Goal: Task Accomplishment & Management: Manage account settings

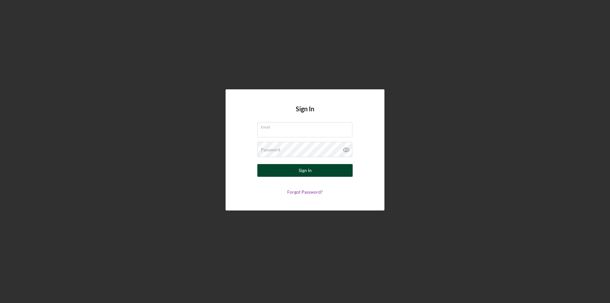
type input "[PERSON_NAME][EMAIL_ADDRESS][DOMAIN_NAME]"
click at [305, 171] on div "Sign In" at bounding box center [304, 170] width 13 height 13
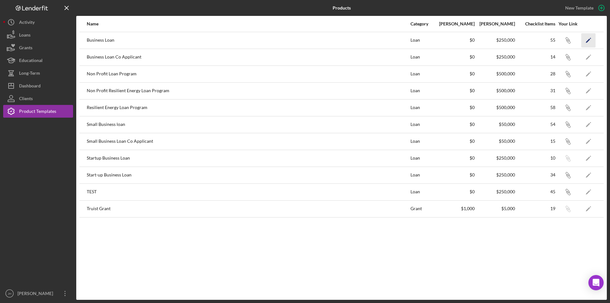
click at [588, 40] on polygon "button" at bounding box center [588, 40] width 4 height 4
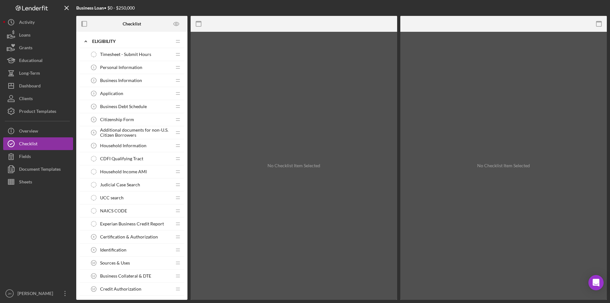
click at [136, 171] on span "Household Income AMI" at bounding box center [123, 171] width 47 height 5
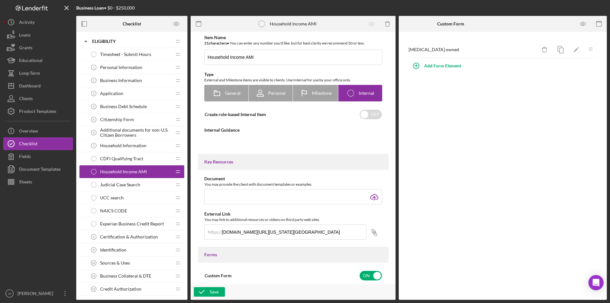
type textarea "<div>To determine [MEDICAL_DATA] use the link below.&nbsp; You will use the mos…"
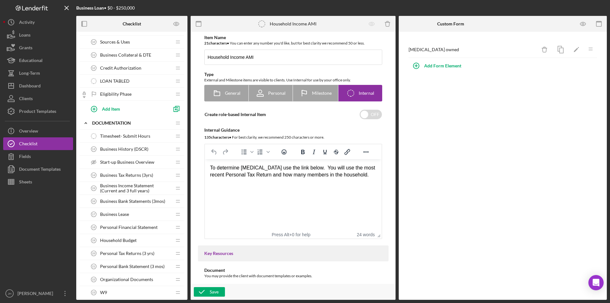
scroll to position [222, 0]
click at [84, 96] on icon at bounding box center [84, 96] width 3 height 2
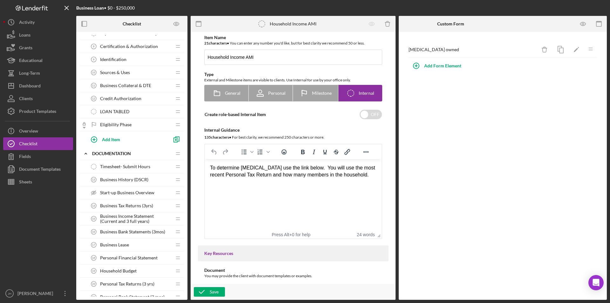
scroll to position [191, 0]
click at [115, 122] on span "Eligibility Phase" at bounding box center [115, 124] width 31 height 5
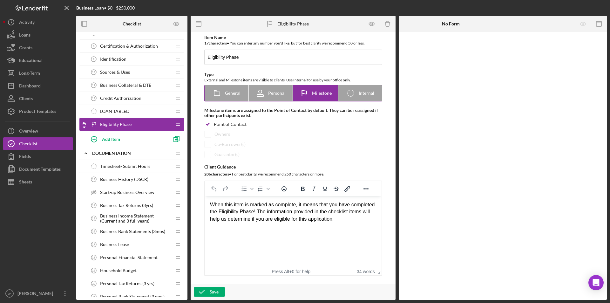
click at [326, 93] on span "Milestone" at bounding box center [322, 92] width 20 height 5
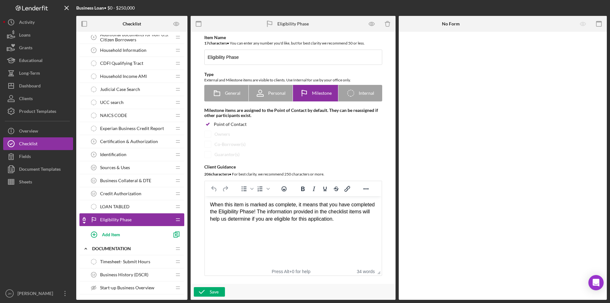
click at [125, 74] on span "Household Income AMI" at bounding box center [123, 76] width 47 height 5
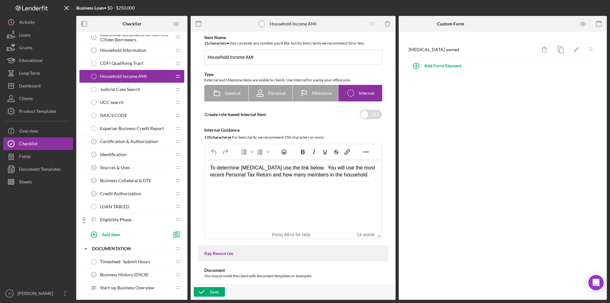
click at [125, 76] on span "Household Income AMI" at bounding box center [123, 76] width 47 height 5
drag, startPoint x: 124, startPoint y: 75, endPoint x: 82, endPoint y: 102, distance: 49.8
click at [116, 222] on div "Timesheet - Submit Hours Timesheet - Submit Hours Icon/Drag Personal Informatio…" at bounding box center [131, 97] width 105 height 289
drag, startPoint x: 120, startPoint y: 75, endPoint x: 115, endPoint y: 79, distance: 7.1
click at [110, 82] on div "Household Income AMI Household Income AMI" at bounding box center [129, 76] width 84 height 13
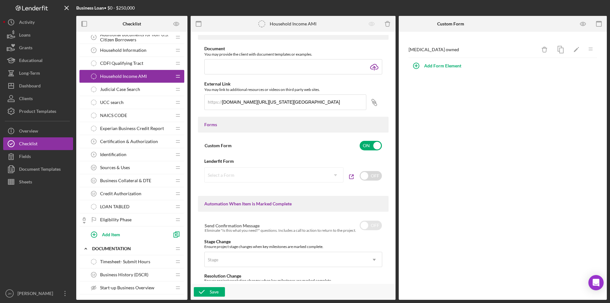
scroll to position [159, 0]
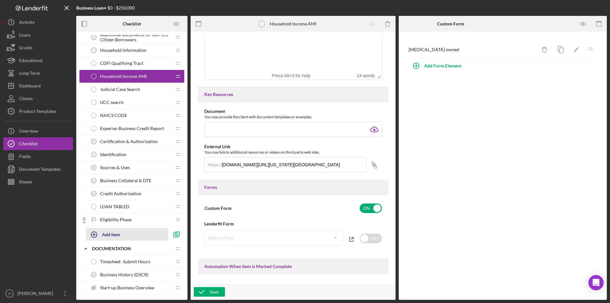
click at [113, 234] on div "Add Item" at bounding box center [111, 234] width 18 height 12
click at [106, 238] on input "Item Title" at bounding box center [135, 236] width 98 height 15
type input "Household Income AMI"
click at [96, 249] on div "Add" at bounding box center [93, 250] width 8 height 10
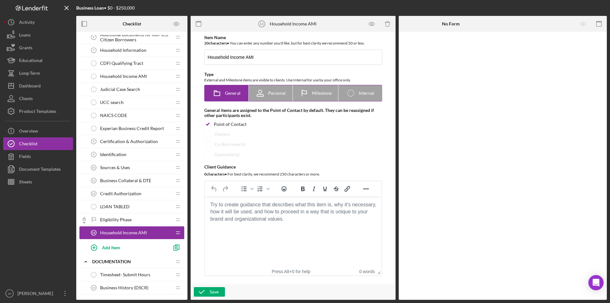
click at [367, 94] on span "Internal" at bounding box center [366, 92] width 16 height 5
radio input "false"
radio input "true"
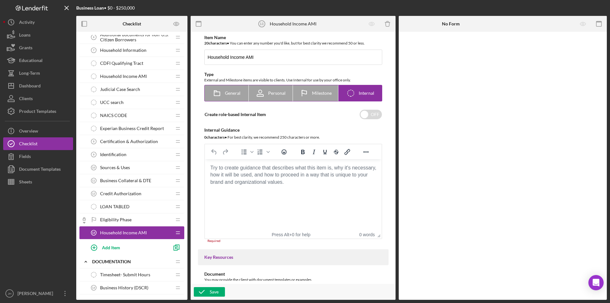
click at [366, 94] on span "Internal" at bounding box center [366, 92] width 16 height 5
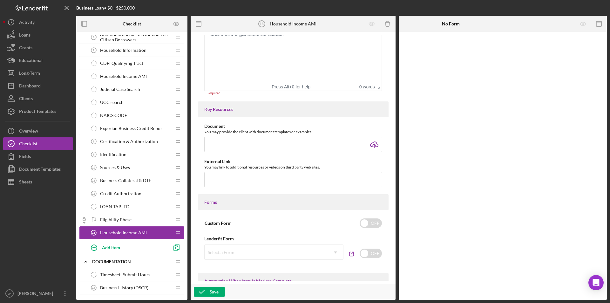
scroll to position [127, 0]
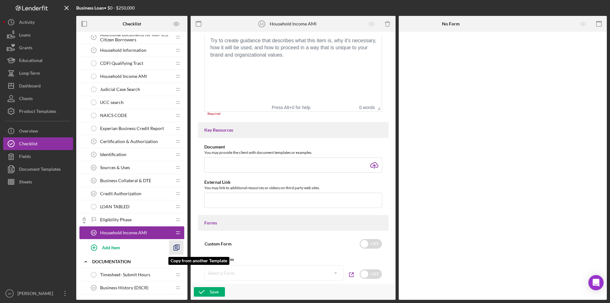
click at [176, 246] on icon "button" at bounding box center [176, 247] width 14 height 14
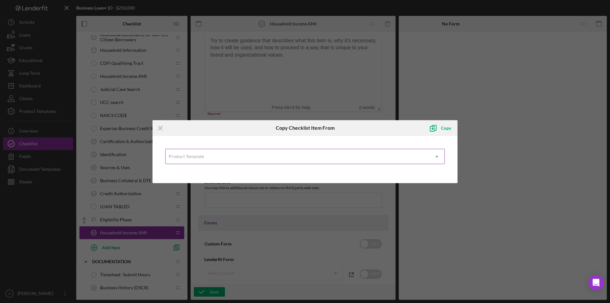
click at [272, 161] on div "Product Template" at bounding box center [297, 156] width 264 height 15
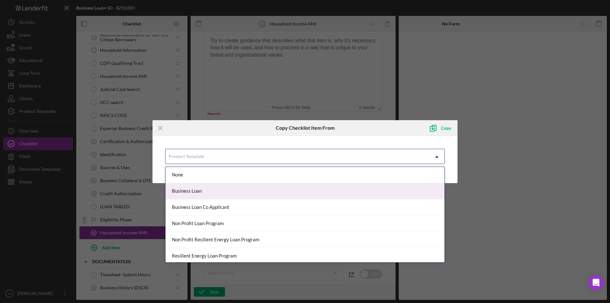
click at [204, 190] on div "Business Loan" at bounding box center [304, 191] width 279 height 16
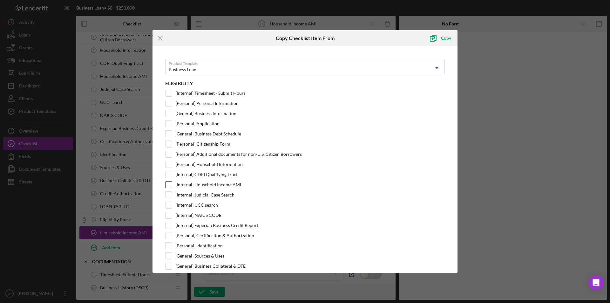
click at [171, 183] on input "[Internal] Household Income AMI" at bounding box center [168, 184] width 6 height 6
checkbox input "true"
click at [435, 36] on polyline "submit" at bounding box center [434, 37] width 4 height 5
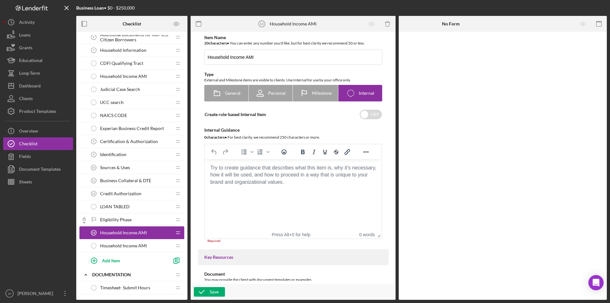
click at [124, 233] on span "Household Income AMI" at bounding box center [123, 232] width 47 height 5
click at [107, 244] on span "Household Income AMI" at bounding box center [123, 245] width 47 height 5
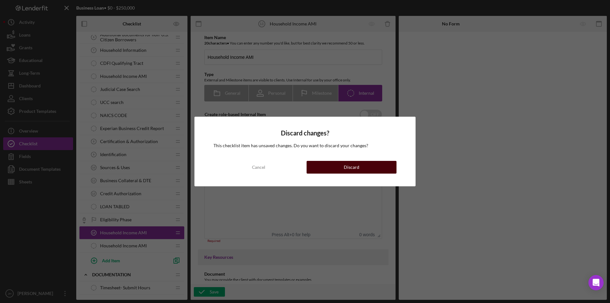
click at [357, 168] on div "Discard" at bounding box center [352, 167] width 16 height 13
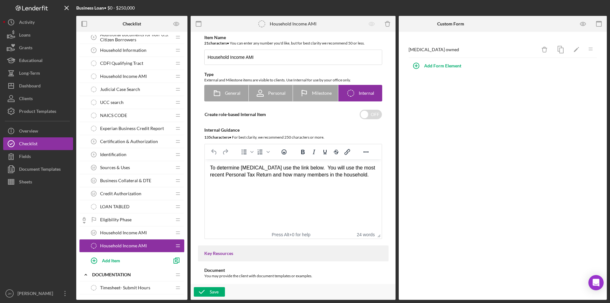
click at [123, 231] on span "Household Income AMI" at bounding box center [123, 232] width 47 height 5
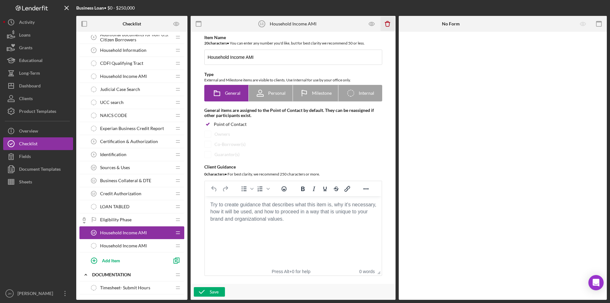
click at [388, 22] on icon "button" at bounding box center [387, 21] width 2 height 1
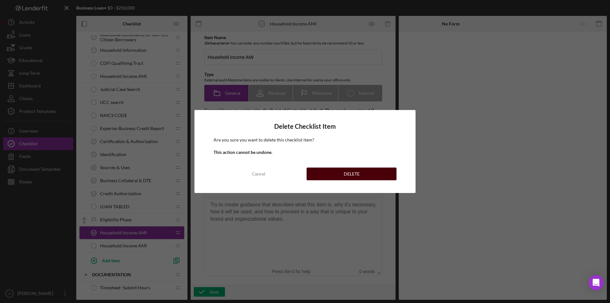
click at [355, 172] on div "DELETE" at bounding box center [352, 173] width 16 height 13
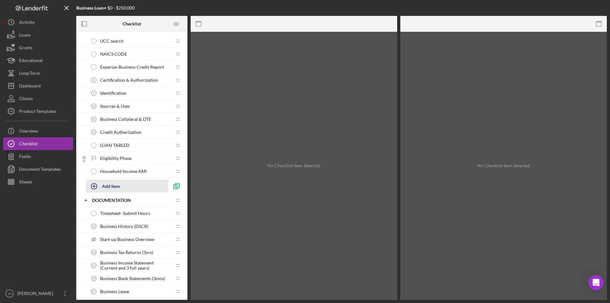
scroll to position [159, 0]
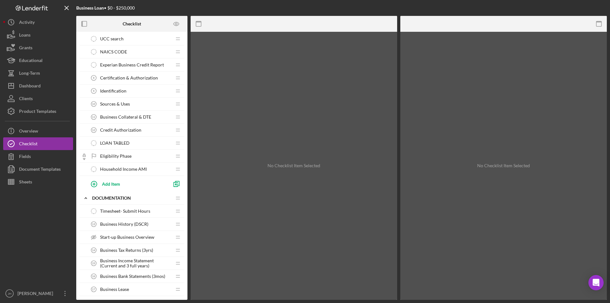
drag, startPoint x: 134, startPoint y: 167, endPoint x: 109, endPoint y: 234, distance: 71.7
click at [109, 234] on div "Icon/Expander Eligibility Icon/Edit Icon/Drag Timesheet - Submit Hours Timeshee…" at bounding box center [131, 284] width 105 height 816
click at [143, 167] on span "Household Income AMI" at bounding box center [123, 168] width 47 height 5
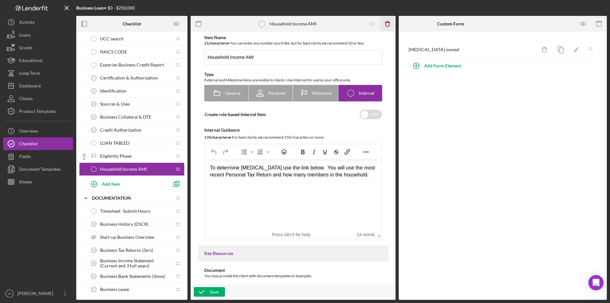
click at [388, 21] on icon "Icon/Delete" at bounding box center [387, 24] width 14 height 14
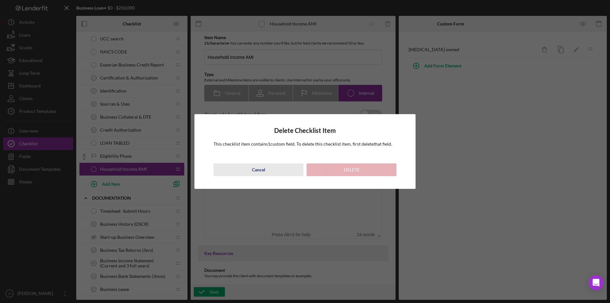
click at [257, 166] on div "Cancel" at bounding box center [258, 169] width 13 height 13
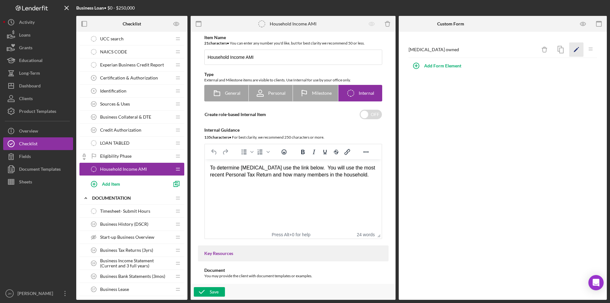
click at [576, 47] on icon "Icon/Edit" at bounding box center [576, 50] width 14 height 14
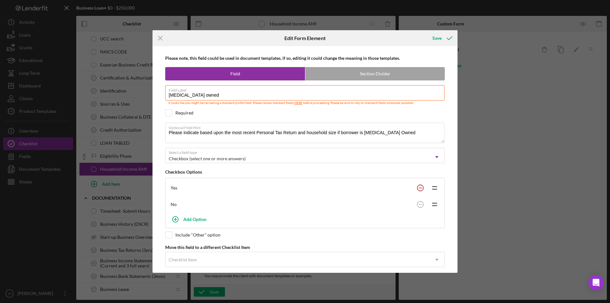
click at [418, 186] on circle at bounding box center [420, 188] width 6 height 6
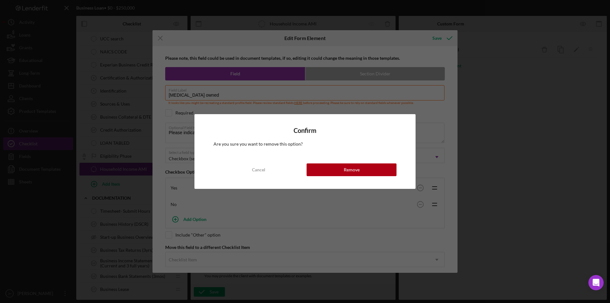
drag, startPoint x: 372, startPoint y: 171, endPoint x: 391, endPoint y: 174, distance: 19.6
click at [375, 171] on button "Remove" at bounding box center [351, 169] width 90 height 13
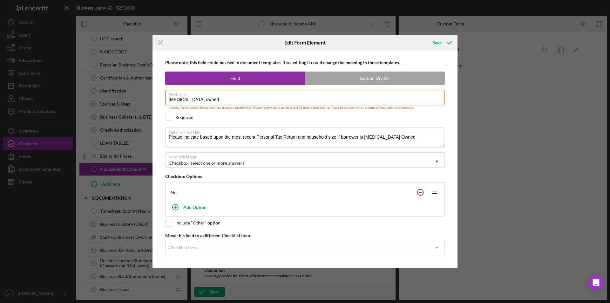
click at [420, 190] on circle at bounding box center [420, 192] width 6 height 6
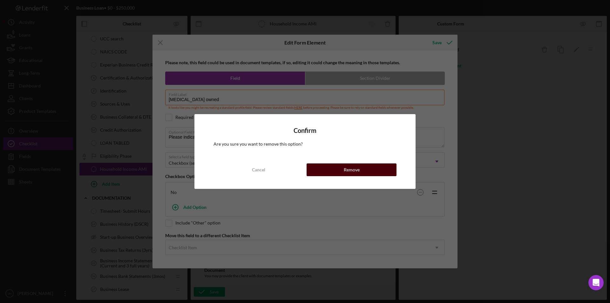
click at [372, 173] on button "Remove" at bounding box center [351, 169] width 90 height 13
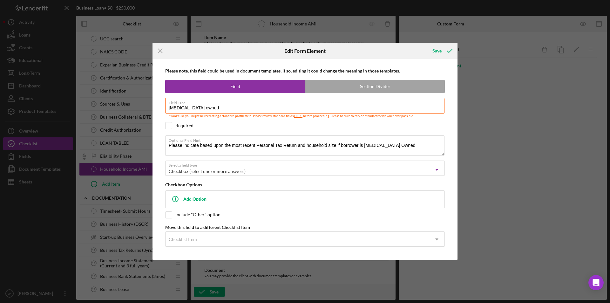
drag, startPoint x: 215, startPoint y: 109, endPoint x: 135, endPoint y: 102, distance: 80.9
click at [131, 102] on div "Icon/Menu Close Edit Form Element Save Please note, this field could be used in…" at bounding box center [305, 151] width 610 height 303
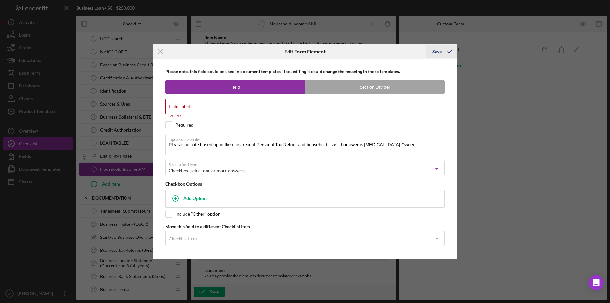
click at [441, 54] on div "Save" at bounding box center [436, 51] width 9 height 13
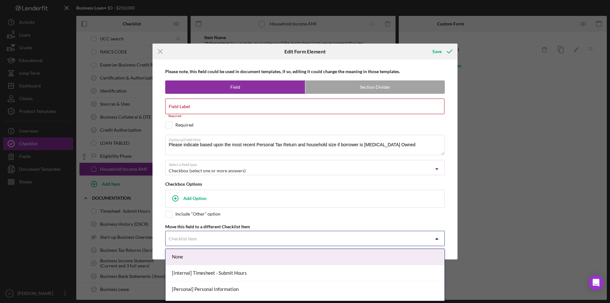
drag, startPoint x: 427, startPoint y: 238, endPoint x: 419, endPoint y: 238, distance: 7.9
click at [426, 238] on div "Checklist Item" at bounding box center [297, 238] width 264 height 15
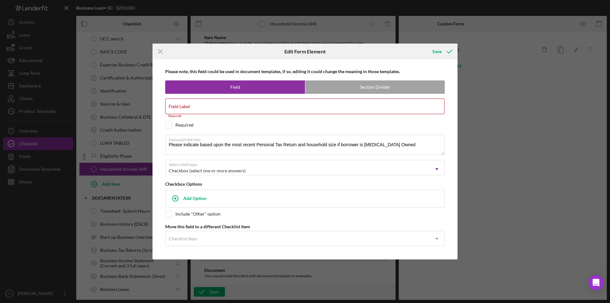
click at [477, 214] on div "Icon/Menu Close Edit Form Element Save Please note, this field could be used in…" at bounding box center [305, 151] width 610 height 303
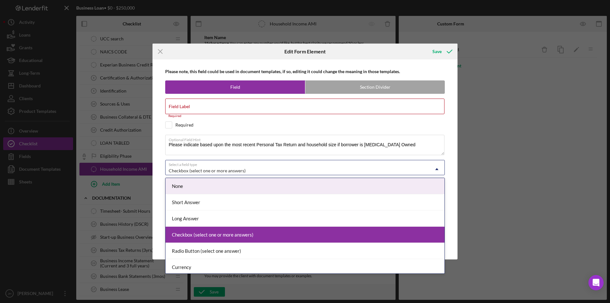
click at [437, 168] on icon "Icon/Dropdown Arrow" at bounding box center [436, 168] width 15 height 15
click at [217, 188] on div "None" at bounding box center [304, 186] width 279 height 16
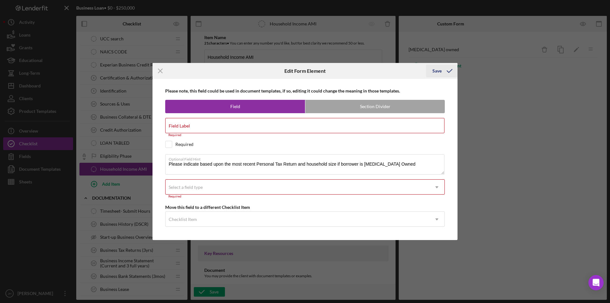
click at [433, 73] on div "Save" at bounding box center [436, 70] width 9 height 13
click at [443, 68] on icon "submit" at bounding box center [449, 71] width 16 height 16
drag, startPoint x: 551, startPoint y: 48, endPoint x: 536, endPoint y: 53, distance: 15.5
click at [548, 50] on div "Icon/Menu Close Edit Form Element Save Please note, this field could be used in…" at bounding box center [305, 151] width 610 height 303
click at [163, 70] on icon "Icon/Menu Close" at bounding box center [160, 71] width 16 height 16
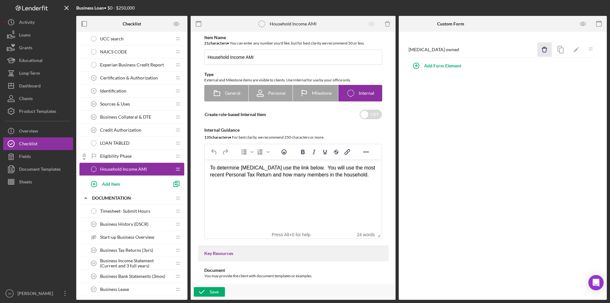
click at [546, 48] on line "button" at bounding box center [544, 48] width 5 height 0
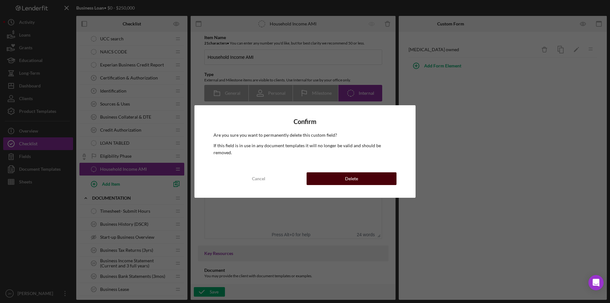
click at [345, 177] on button "Delete" at bounding box center [351, 178] width 90 height 13
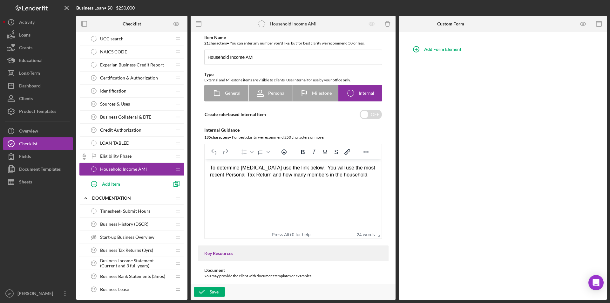
click at [150, 165] on div "Household Income AMI Household Income AMI" at bounding box center [129, 169] width 84 height 13
click at [388, 22] on icon "button" at bounding box center [387, 21] width 2 height 1
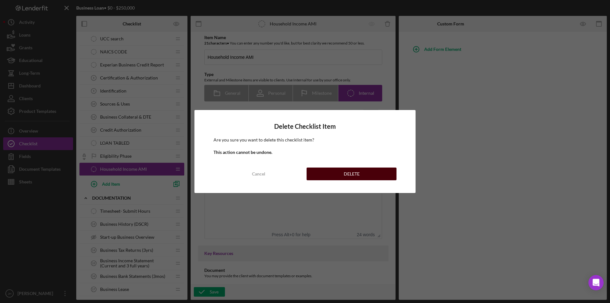
click at [357, 171] on div "DELETE" at bounding box center [352, 173] width 16 height 13
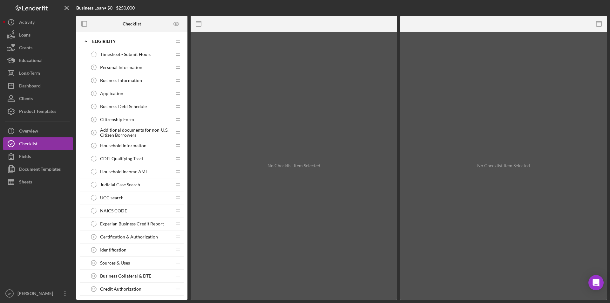
click at [126, 171] on span "Household Income AMI" at bounding box center [123, 171] width 47 height 5
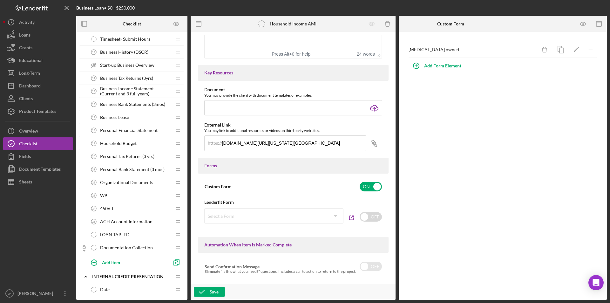
scroll to position [349, 0]
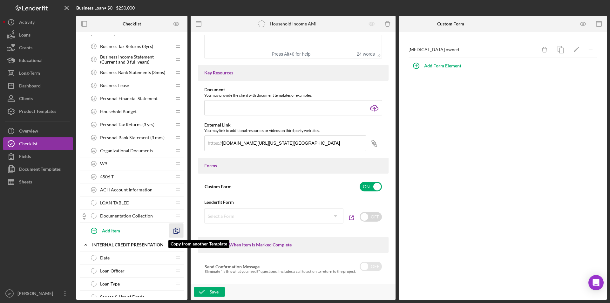
click at [177, 228] on polyline "button" at bounding box center [177, 230] width 4 height 4
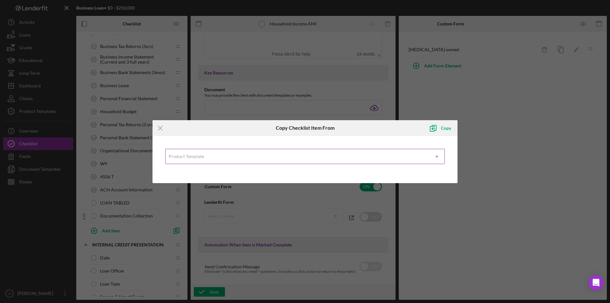
click at [430, 154] on icon "Icon/Dropdown Arrow" at bounding box center [436, 156] width 15 height 15
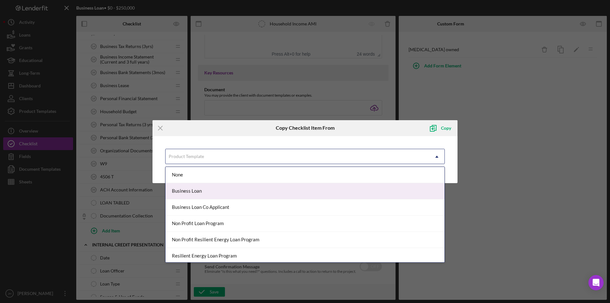
click at [219, 192] on div "Business Loan" at bounding box center [304, 191] width 279 height 16
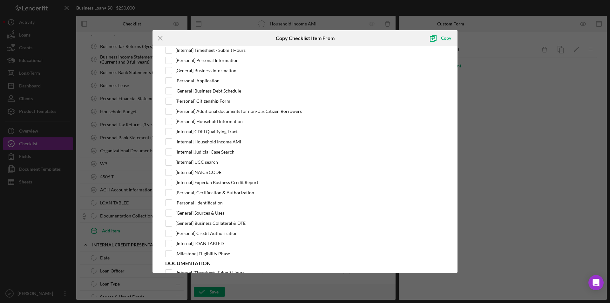
scroll to position [32, 0]
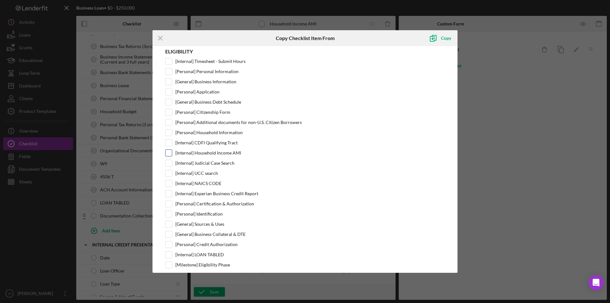
click at [168, 154] on input "[Internal] Household Income AMI" at bounding box center [168, 153] width 6 height 6
checkbox input "true"
click at [449, 37] on div "Copy" at bounding box center [446, 38] width 10 height 13
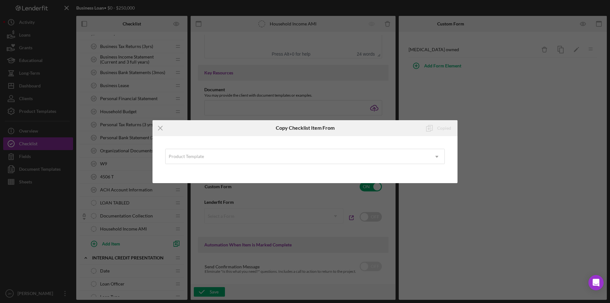
scroll to position [0, 0]
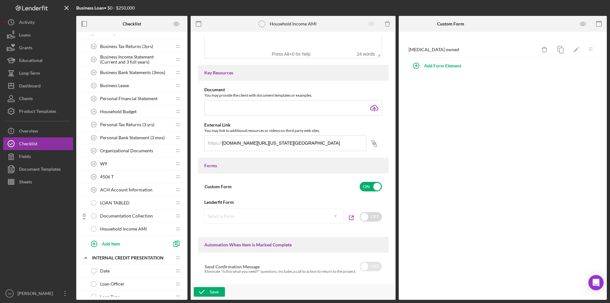
drag, startPoint x: 123, startPoint y: 228, endPoint x: 127, endPoint y: 157, distance: 71.2
click at [127, 157] on div "Timesheet- Submit Hours Timesheet- Submit Hours Icon/Drag Business History (DSC…" at bounding box center [131, 126] width 105 height 250
drag, startPoint x: 104, startPoint y: 227, endPoint x: 99, endPoint y: 208, distance: 20.4
click at [98, 182] on div "Timesheet- Submit Hours Timesheet- Submit Hours Icon/Drag Business History (DSC…" at bounding box center [131, 126] width 105 height 250
click at [110, 242] on div "Timesheet- Submit Hours Timesheet- Submit Hours Icon/Drag Business History (DSC…" at bounding box center [131, 126] width 105 height 250
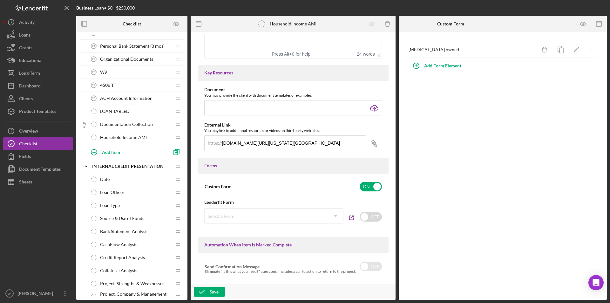
scroll to position [445, 0]
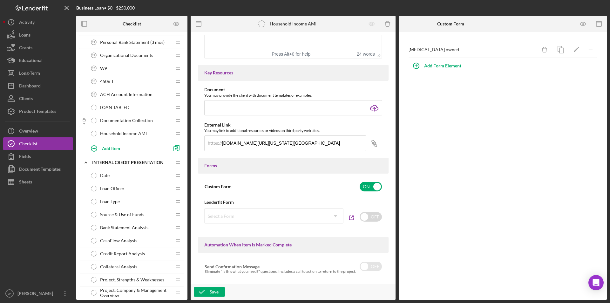
drag, startPoint x: 138, startPoint y: 135, endPoint x: 144, endPoint y: 85, distance: 49.9
click at [146, 85] on div "Timesheet- Submit Hours Timesheet- Submit Hours Icon/Drag Business History (DSC…" at bounding box center [131, 31] width 105 height 250
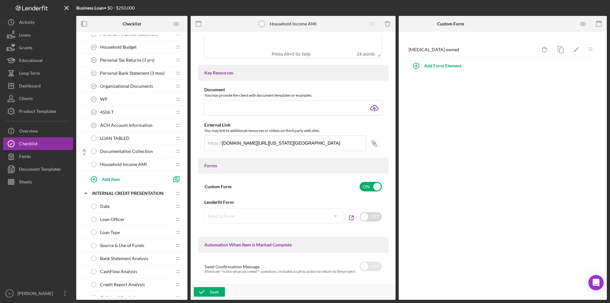
scroll to position [318, 0]
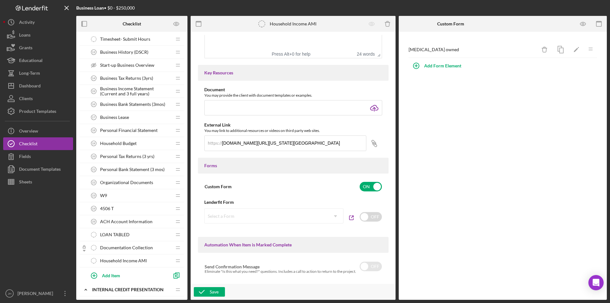
click at [120, 257] on div "Household Income AMI Household Income AMI" at bounding box center [129, 260] width 84 height 13
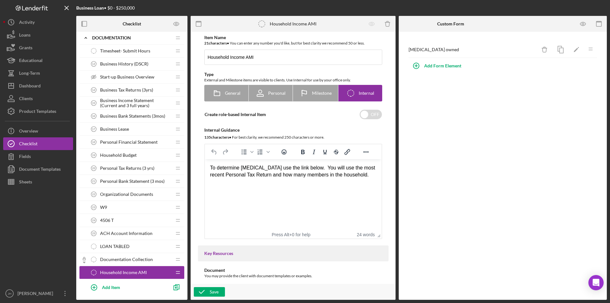
scroll to position [305, 0]
drag, startPoint x: 132, startPoint y: 273, endPoint x: 113, endPoint y: 203, distance: 72.7
click at [113, 203] on div "Timesheet- Submit Hours Timesheet- Submit Hours Icon/Drag Business History (DSC…" at bounding box center [131, 170] width 105 height 250
click at [92, 272] on icon "Household Income AMI" at bounding box center [93, 273] width 13 height 13
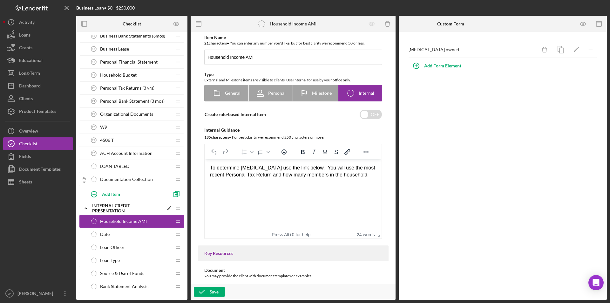
scroll to position [372, 0]
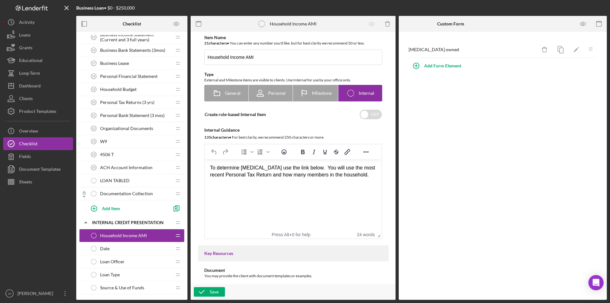
drag, startPoint x: 117, startPoint y: 236, endPoint x: 86, endPoint y: 187, distance: 58.0
click at [90, 176] on div "Icon/Expander Eligibility Icon/Edit Icon/Drag Timesheet - Submit Hours Timeshee…" at bounding box center [131, 71] width 105 height 816
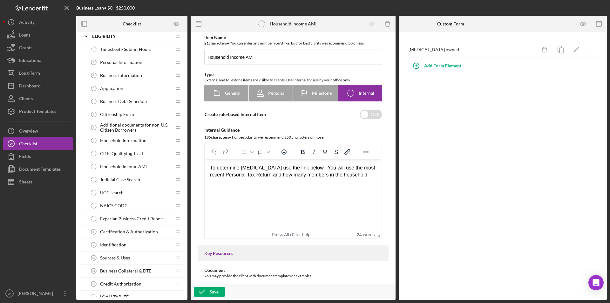
scroll to position [0, 0]
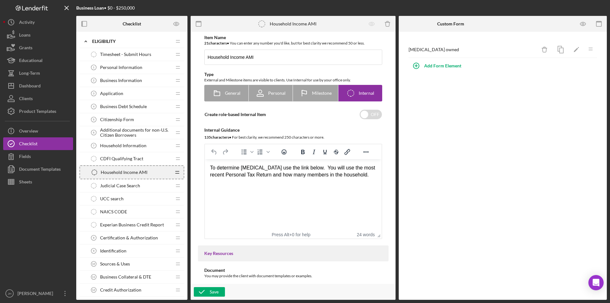
click at [178, 173] on icon "Icon/Drag" at bounding box center [177, 172] width 13 height 13
click at [124, 171] on span "Household Income AMI" at bounding box center [123, 171] width 47 height 5
click at [545, 48] on icon "Icon/Delete" at bounding box center [544, 50] width 14 height 14
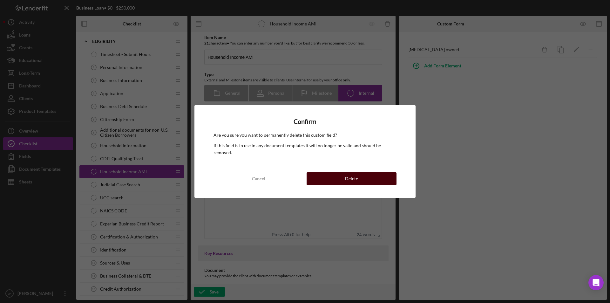
click at [337, 173] on button "Delete" at bounding box center [351, 178] width 90 height 13
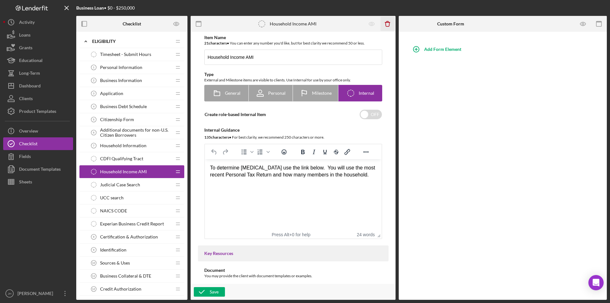
click at [386, 21] on icon "Icon/Delete" at bounding box center [387, 24] width 14 height 14
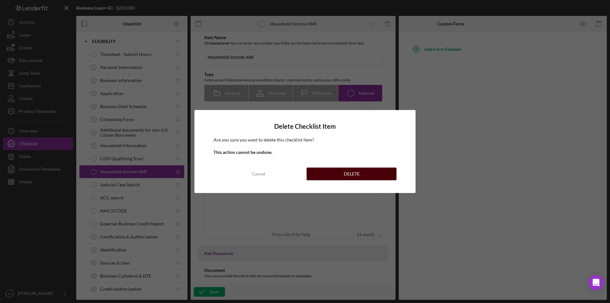
click at [338, 174] on button "DELETE" at bounding box center [351, 173] width 90 height 13
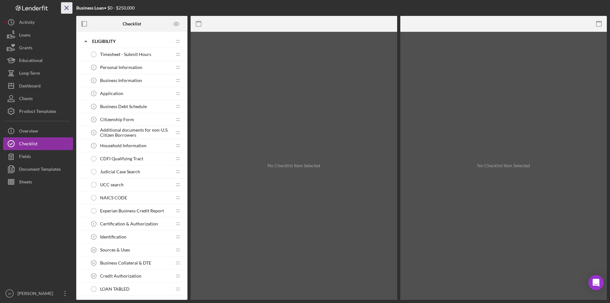
click at [66, 7] on icon "Icon/Menu Close" at bounding box center [67, 8] width 14 height 14
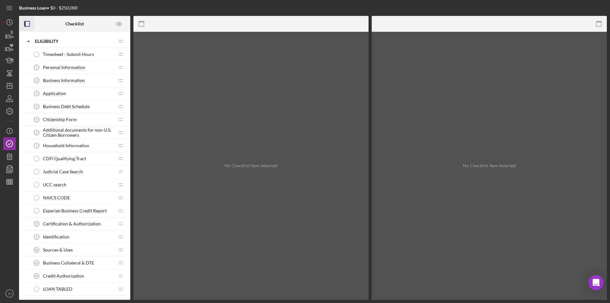
click at [28, 23] on icon "button" at bounding box center [27, 24] width 14 height 14
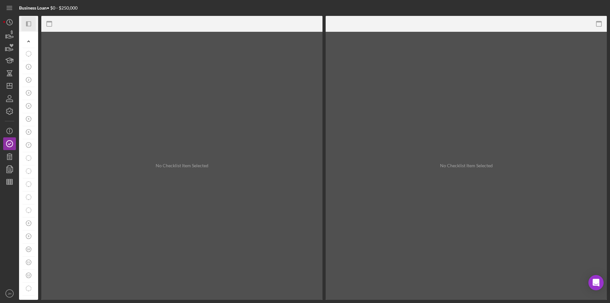
click at [28, 23] on icon "Icon/Panel Side Expand" at bounding box center [29, 24] width 14 height 14
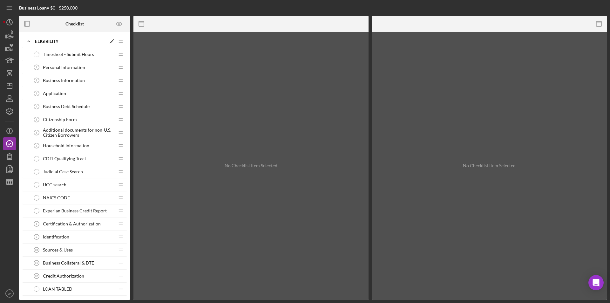
click at [30, 38] on icon "Icon/Expander" at bounding box center [28, 41] width 13 height 13
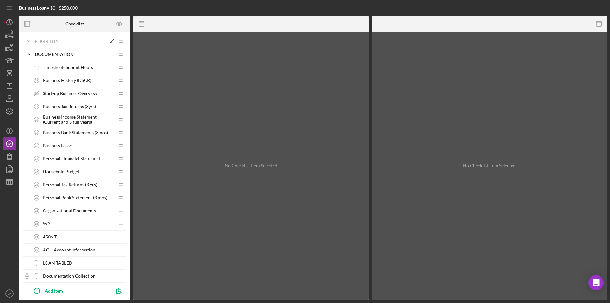
click at [29, 39] on icon "Icon/Expander" at bounding box center [28, 41] width 13 height 13
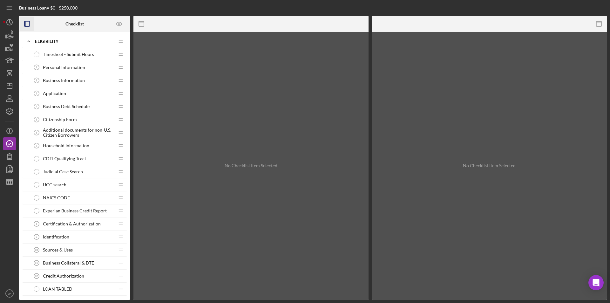
click at [27, 22] on icon "button" at bounding box center [27, 24] width 14 height 14
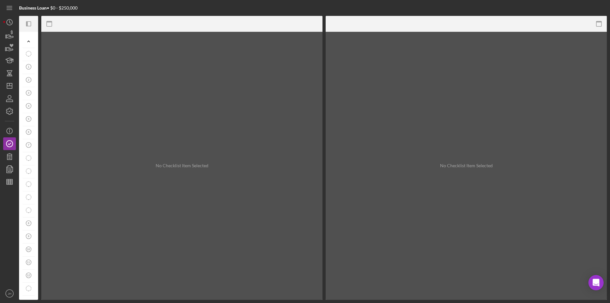
click at [27, 22] on icon "button" at bounding box center [27, 23] width 2 height 5
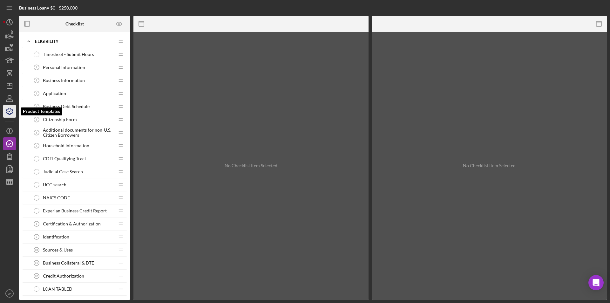
click at [9, 112] on icon "button" at bounding box center [10, 111] width 16 height 16
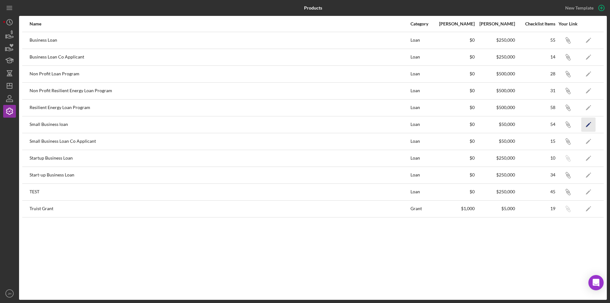
click at [589, 123] on polygon "button" at bounding box center [588, 125] width 4 height 4
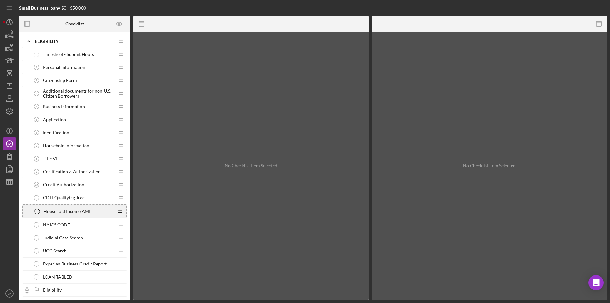
click at [121, 212] on icon "Icon/Drag" at bounding box center [120, 211] width 13 height 13
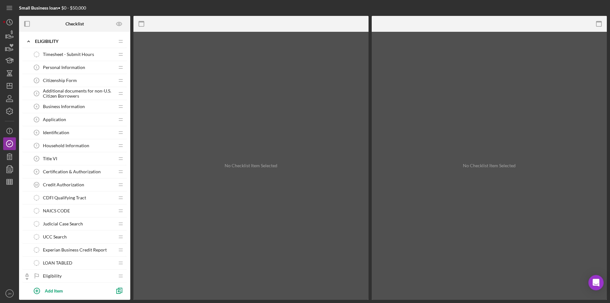
click at [82, 263] on div "LOAN TABLED LOAN TABLED" at bounding box center [72, 262] width 84 height 13
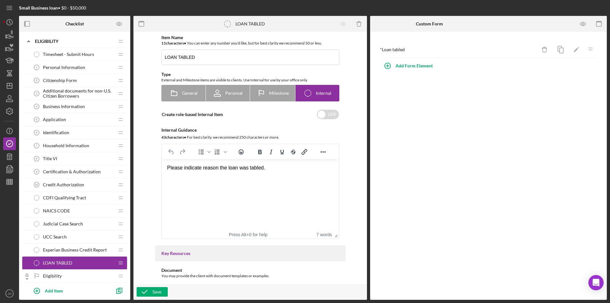
click at [73, 247] on span "Experian Business Credit Report" at bounding box center [75, 249] width 64 height 5
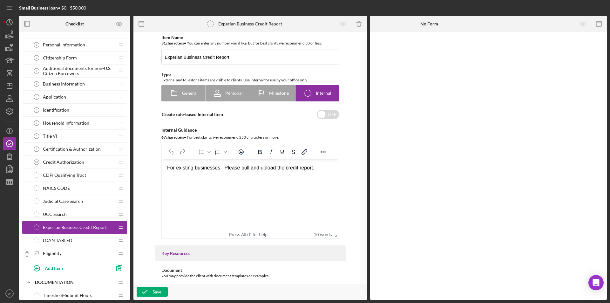
scroll to position [32, 0]
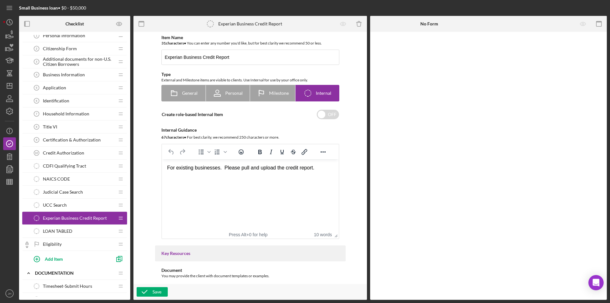
click at [59, 244] on span "Eligibility" at bounding box center [52, 243] width 19 height 5
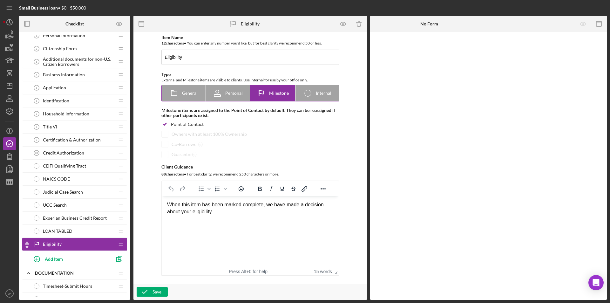
click at [274, 93] on span "Milestone" at bounding box center [279, 92] width 20 height 5
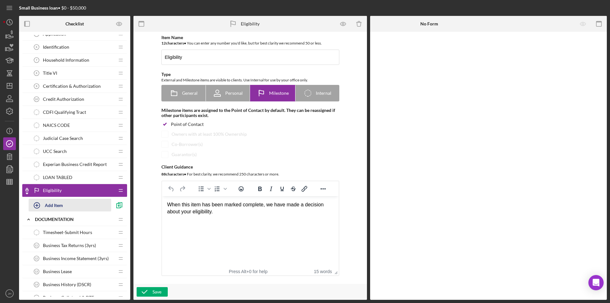
scroll to position [95, 0]
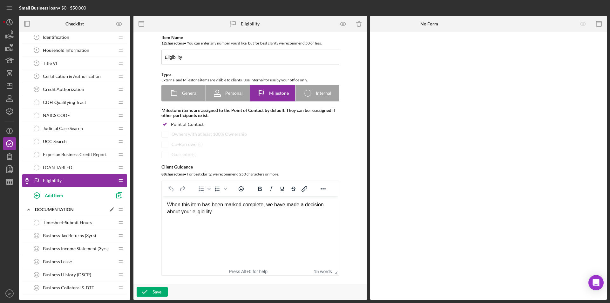
click at [53, 208] on div "Documentation" at bounding box center [70, 209] width 71 height 5
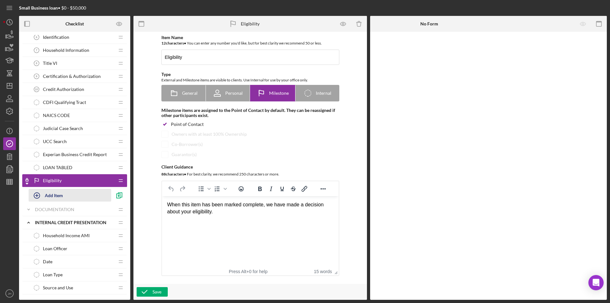
scroll to position [222, 0]
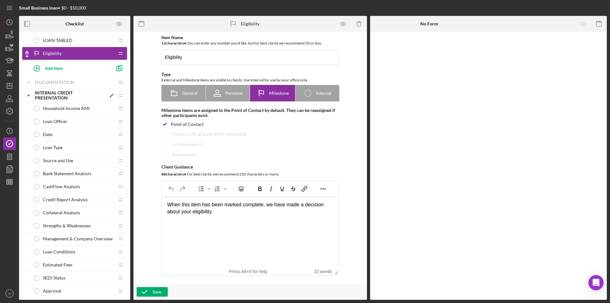
click at [61, 92] on div "Internal Credit Presentation" at bounding box center [70, 95] width 71 height 10
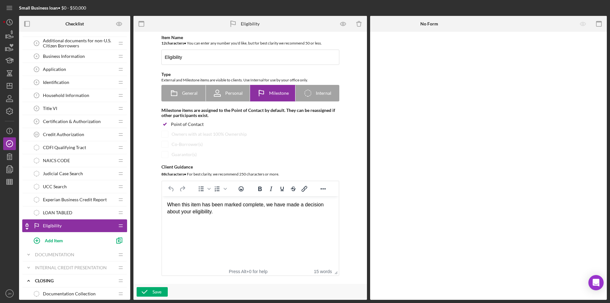
scroll to position [111, 0]
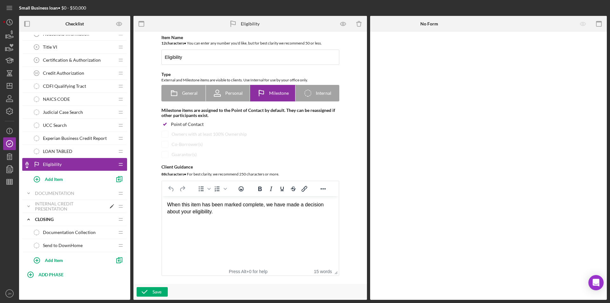
click at [66, 206] on div "Internal Credit Presentation" at bounding box center [70, 206] width 71 height 10
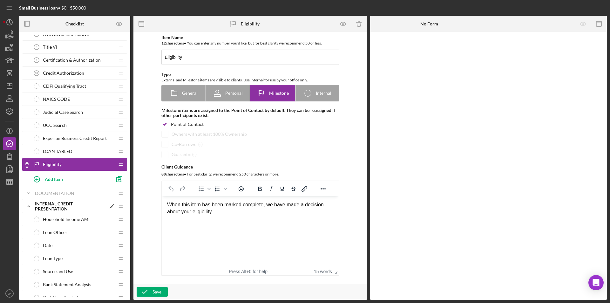
click at [50, 204] on div "Internal Credit Presentation" at bounding box center [70, 206] width 71 height 10
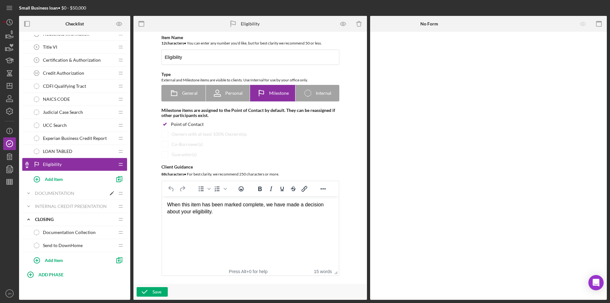
click at [30, 192] on icon "Icon/Expander" at bounding box center [28, 193] width 13 height 13
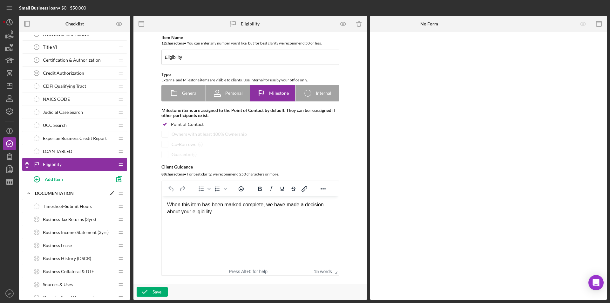
click at [56, 192] on div "Documentation" at bounding box center [70, 193] width 71 height 5
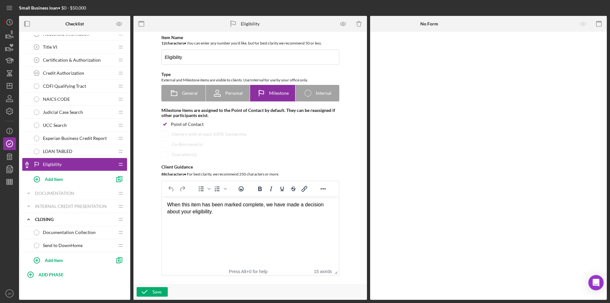
scroll to position [48, 0]
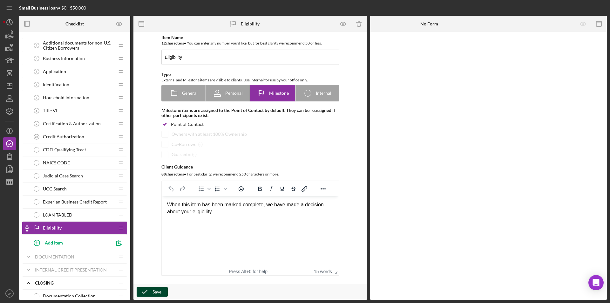
click at [151, 292] on icon "button" at bounding box center [145, 292] width 16 height 16
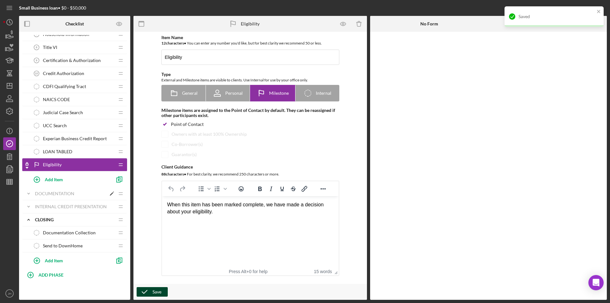
scroll to position [111, 0]
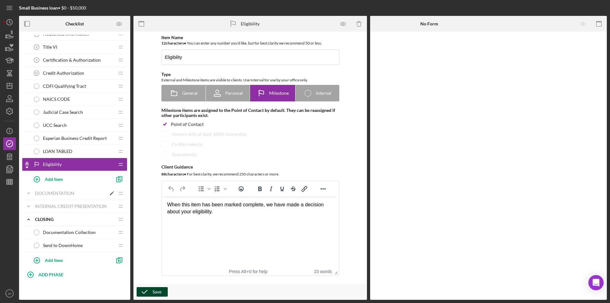
click at [51, 193] on div "Documentation" at bounding box center [70, 193] width 71 height 5
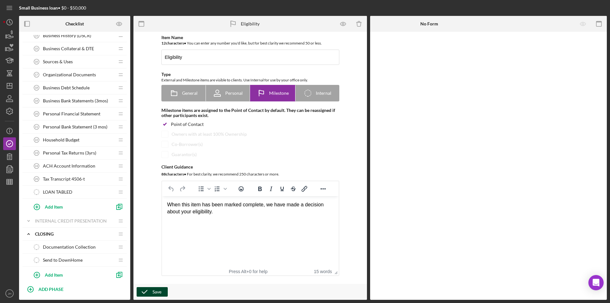
scroll to position [349, 0]
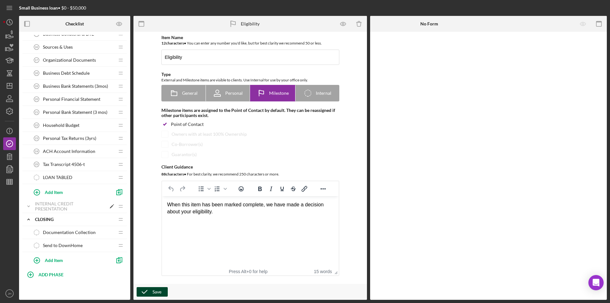
click at [61, 203] on div "Internal Credit Presentation" at bounding box center [70, 206] width 71 height 10
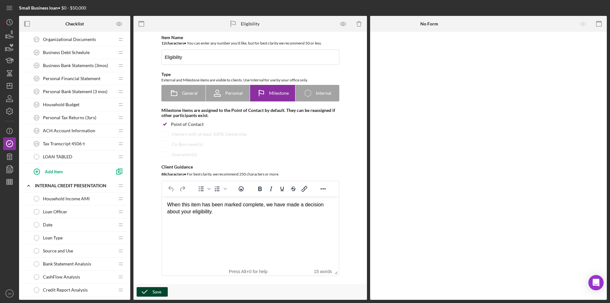
scroll to position [380, 0]
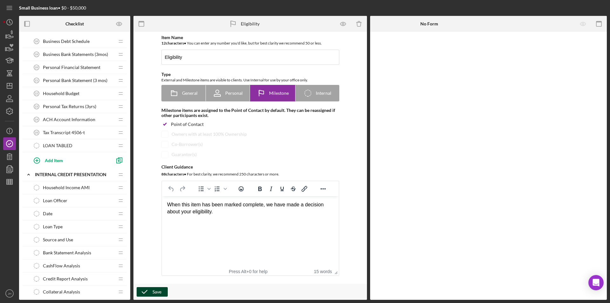
click at [56, 201] on span "Loan Officer" at bounding box center [55, 200] width 24 height 5
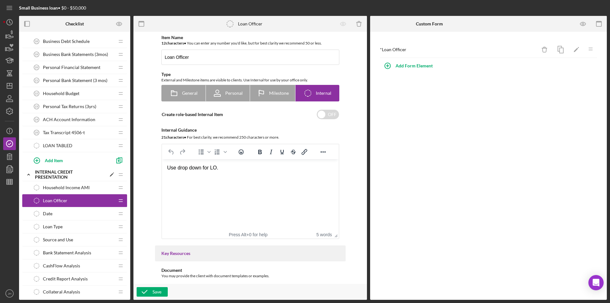
click at [111, 173] on icon "Icon/Edit" at bounding box center [111, 174] width 11 height 11
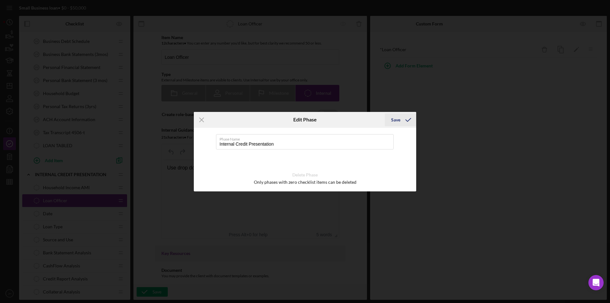
click at [398, 117] on div "Save" at bounding box center [395, 119] width 9 height 13
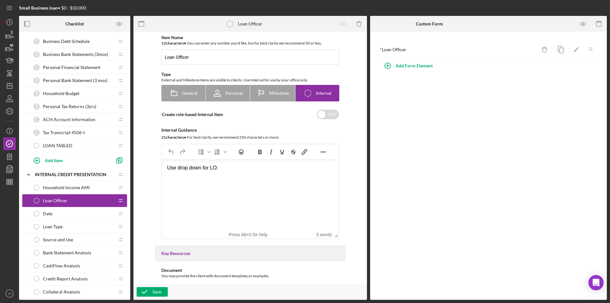
click at [61, 186] on span "Household Income AMI" at bounding box center [66, 187] width 47 height 5
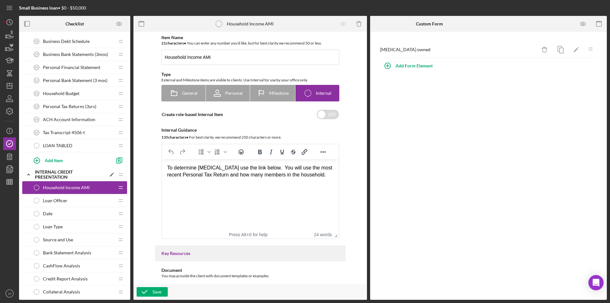
click at [60, 173] on div "Internal Credit Presentation" at bounding box center [70, 174] width 71 height 10
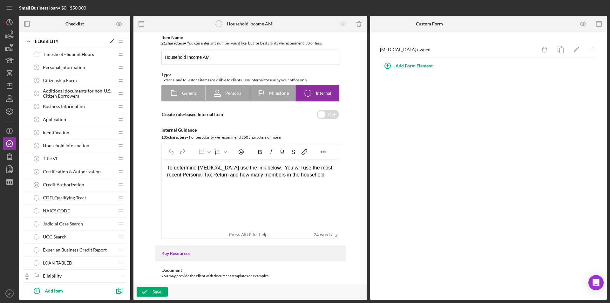
click at [55, 41] on div "Eligibility" at bounding box center [70, 41] width 71 height 5
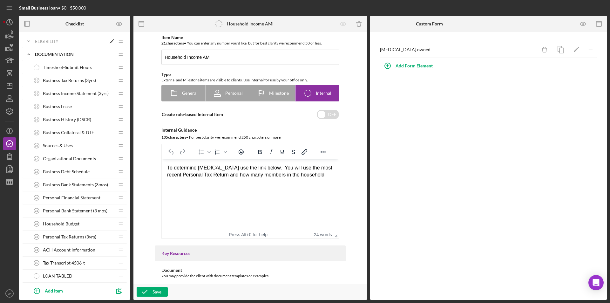
click at [55, 41] on div "Eligibility" at bounding box center [70, 41] width 71 height 5
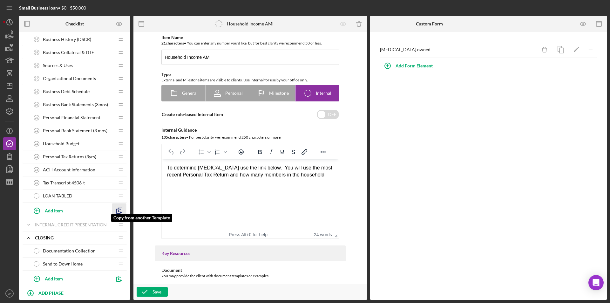
scroll to position [317, 0]
